Goal: Communication & Community: Participate in discussion

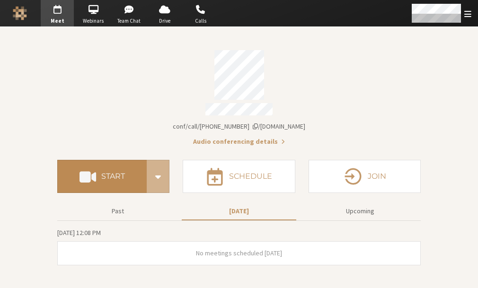
click at [99, 169] on button "Start" at bounding box center [101, 176] width 89 height 33
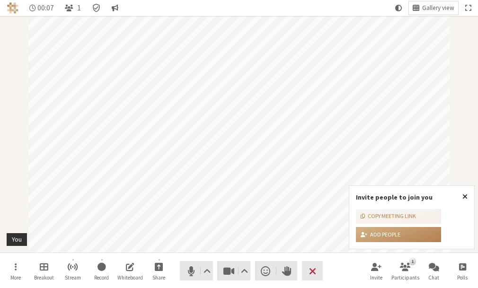
click at [465, 193] on span "Close popover" at bounding box center [464, 197] width 5 height 8
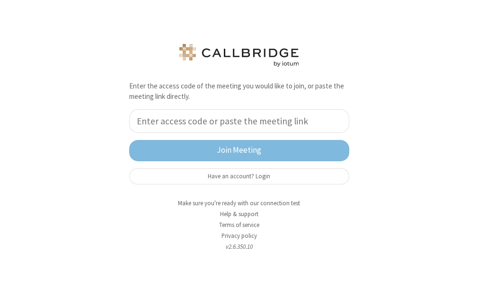
click at [240, 127] on input "tel" at bounding box center [239, 121] width 220 height 24
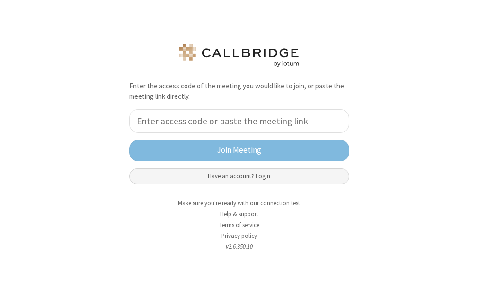
click at [224, 180] on button "Have an account? Login" at bounding box center [239, 176] width 220 height 16
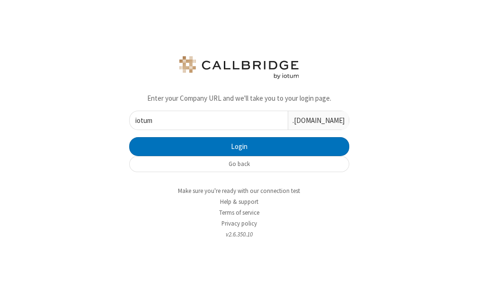
type input "iotum"
click at [129, 137] on button "Login" at bounding box center [239, 146] width 220 height 19
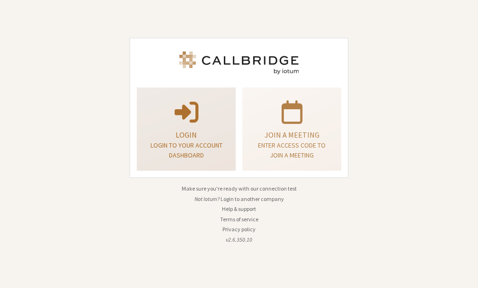
click at [191, 123] on span at bounding box center [187, 111] width 24 height 26
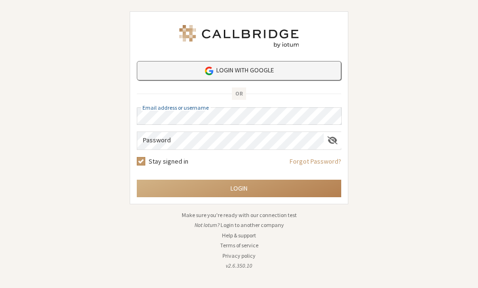
click at [213, 76] on img at bounding box center [209, 71] width 10 height 10
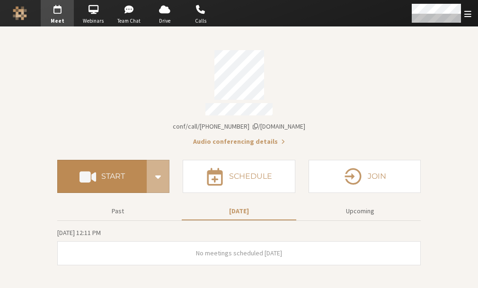
click at [123, 173] on h4 "Start" at bounding box center [113, 177] width 24 height 8
click at [108, 174] on h4 "Start" at bounding box center [113, 177] width 24 height 8
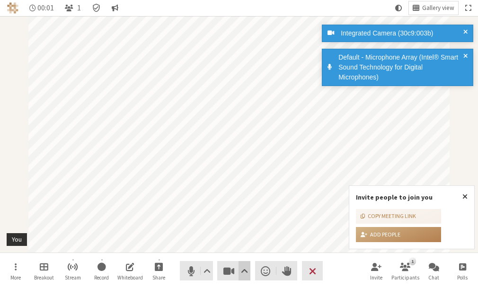
click at [244, 272] on span "Video setting" at bounding box center [244, 270] width 7 height 13
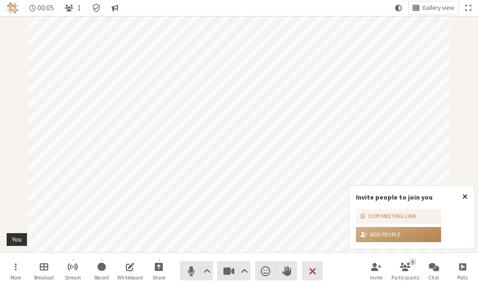
click at [463, 198] on span "Close popover" at bounding box center [464, 197] width 5 height 8
